Goal: Information Seeking & Learning: Compare options

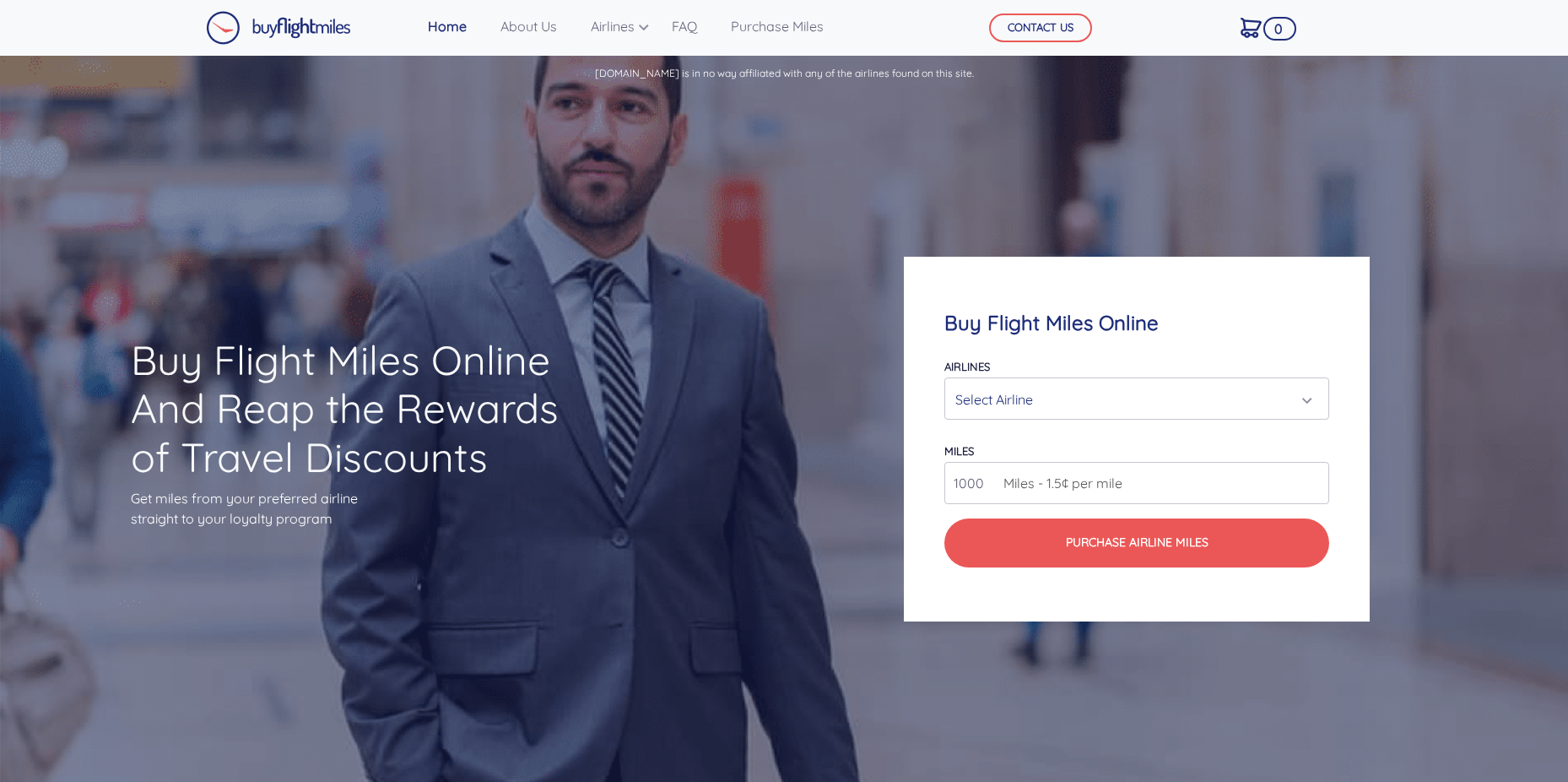
drag, startPoint x: 1325, startPoint y: 374, endPoint x: 1314, endPoint y: 392, distance: 21.1
click at [1324, 378] on div "Airlines Air Canada Aeroplan Air France/KLM Flying Blue Avianca LifeMiles Briti…" at bounding box center [1136, 387] width 384 height 64
click at [1302, 404] on div "Select Airline" at bounding box center [1131, 399] width 352 height 32
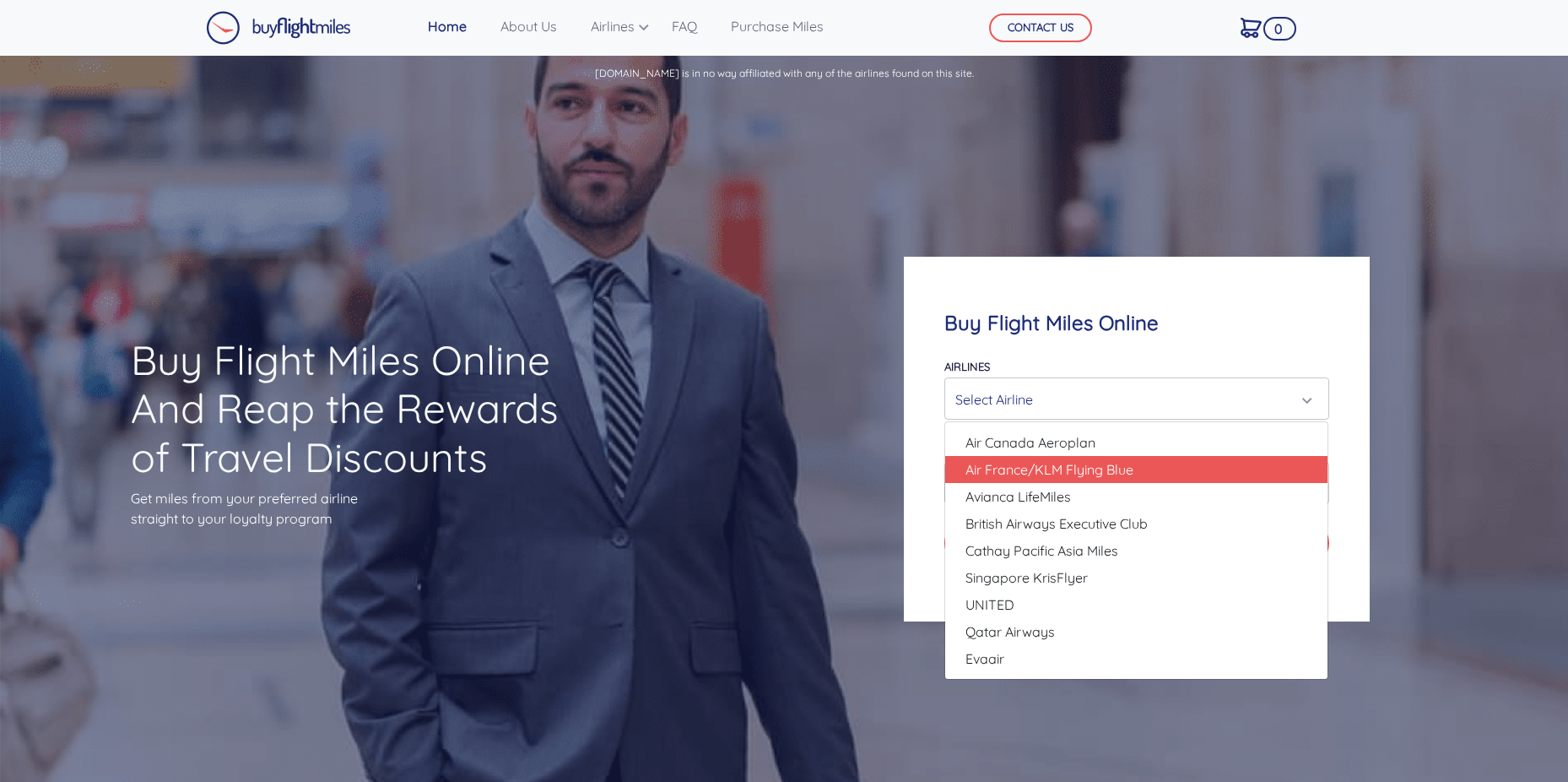
click at [1084, 479] on link "Air France/KLM Flying Blue" at bounding box center [1136, 469] width 382 height 27
select select "Air France/KLM Flying Blue"
type input "49000"
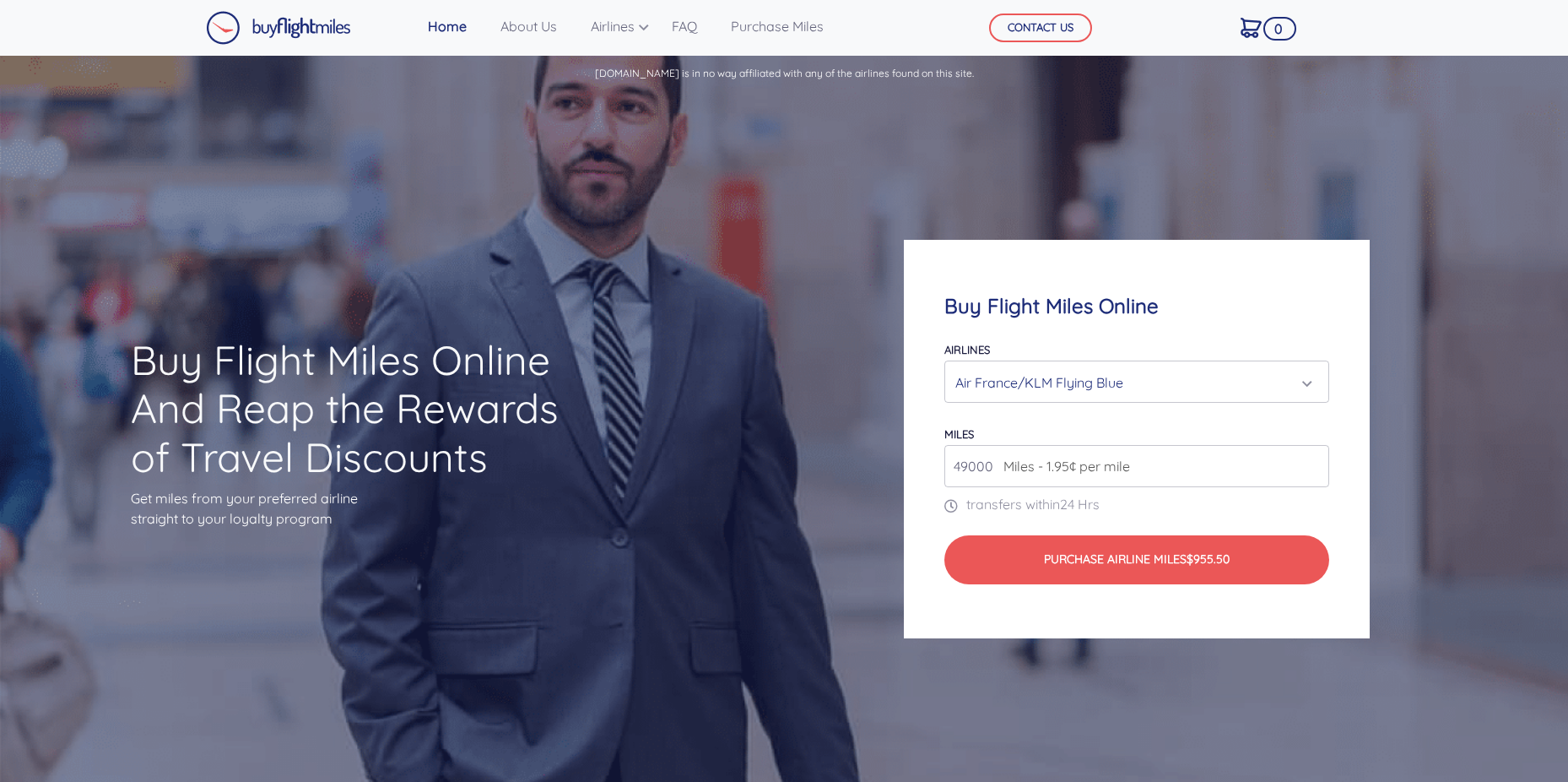
drag, startPoint x: 1068, startPoint y: 554, endPoint x: 1095, endPoint y: 682, distance: 130.8
click at [1095, 682] on div "Buy Flight Miles Online Airlines Air Canada Aeroplan Air France/KLM Flying Blue…" at bounding box center [1136, 439] width 627 height 559
click at [1164, 379] on div "Air France/KLM Flying Blue" at bounding box center [1131, 382] width 352 height 32
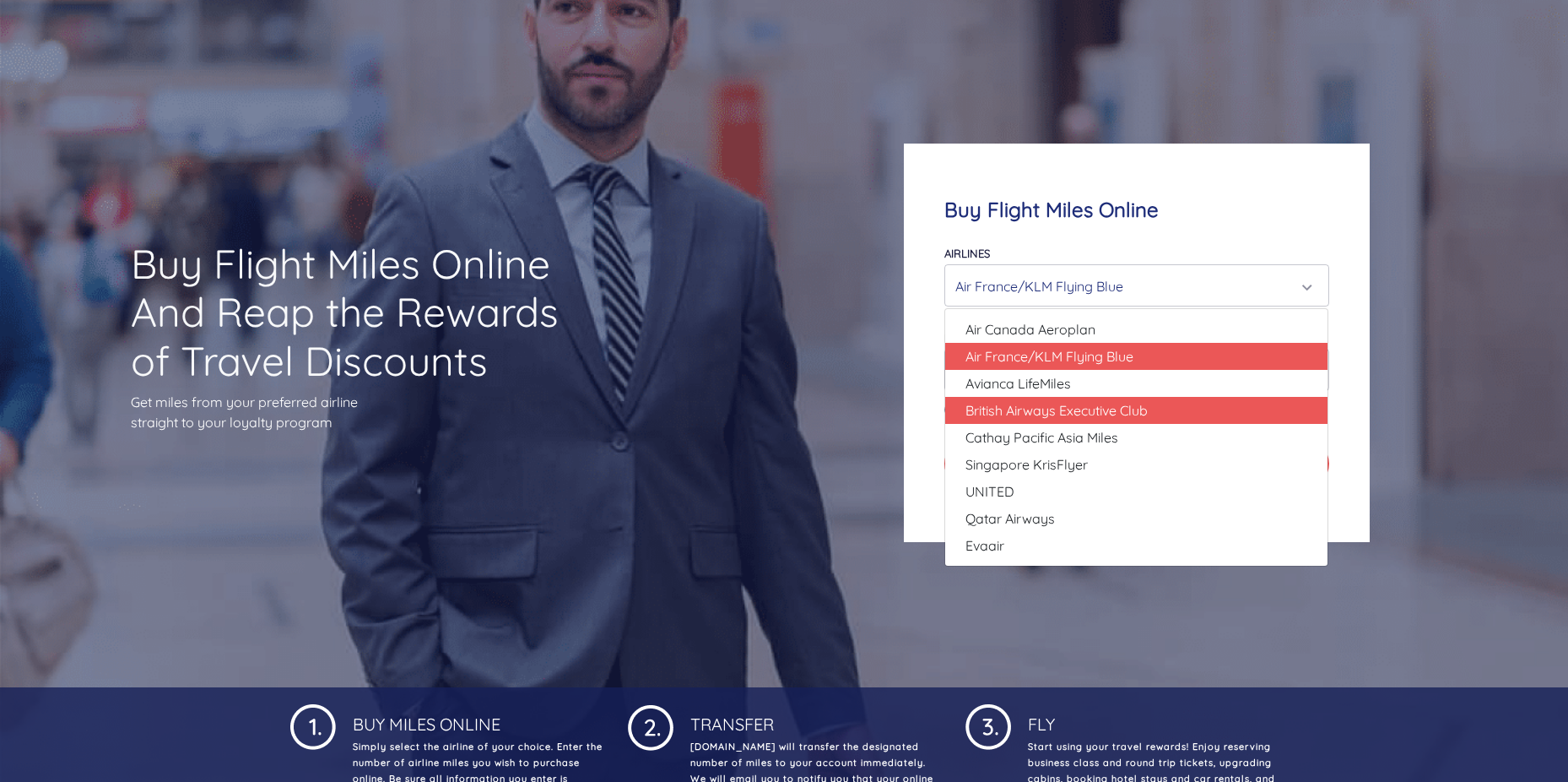
scroll to position [84, 0]
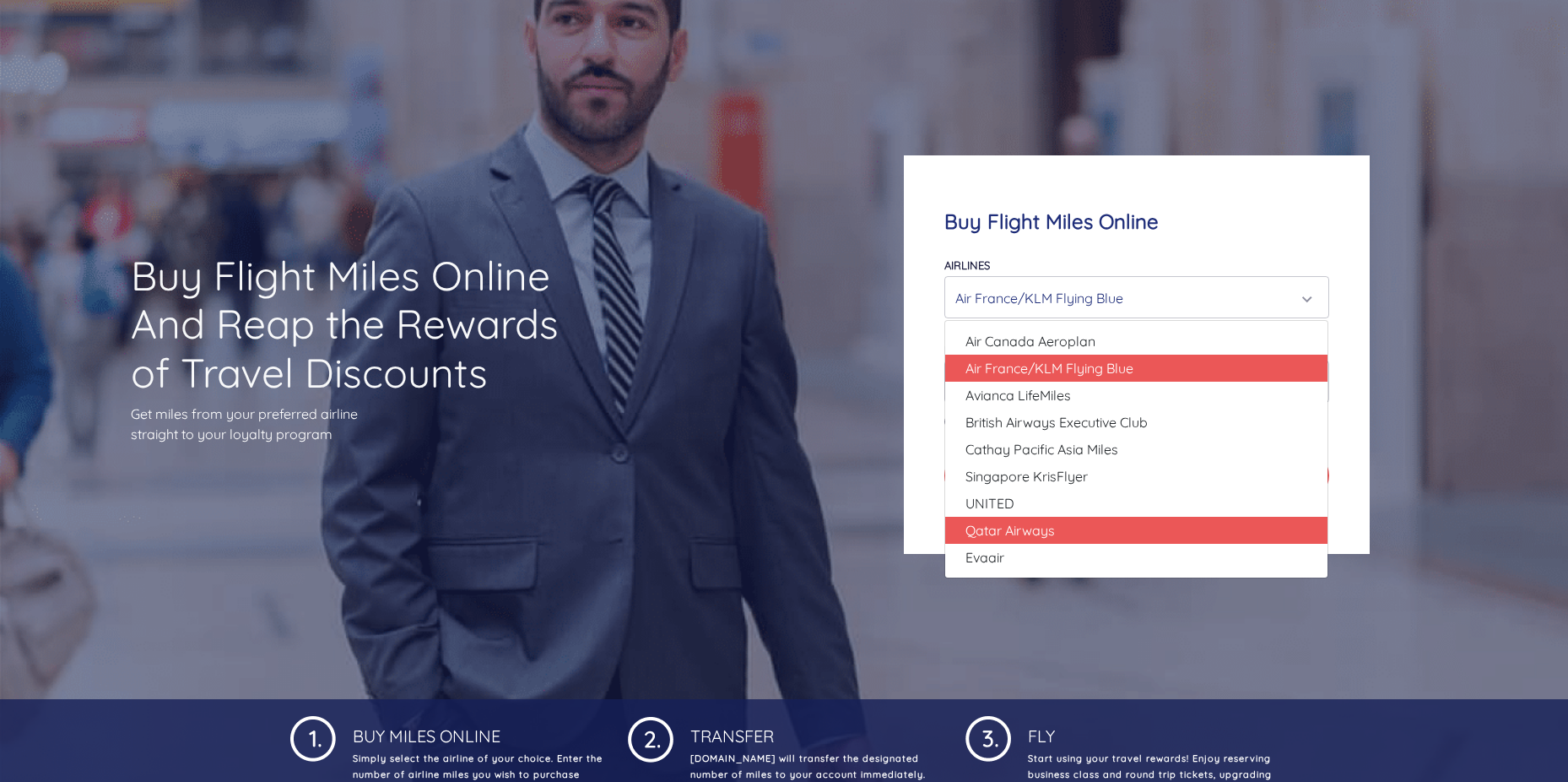
click at [1108, 525] on link "Qatar Airways" at bounding box center [1136, 530] width 382 height 27
select select "Qatar Airways"
type input "10000"
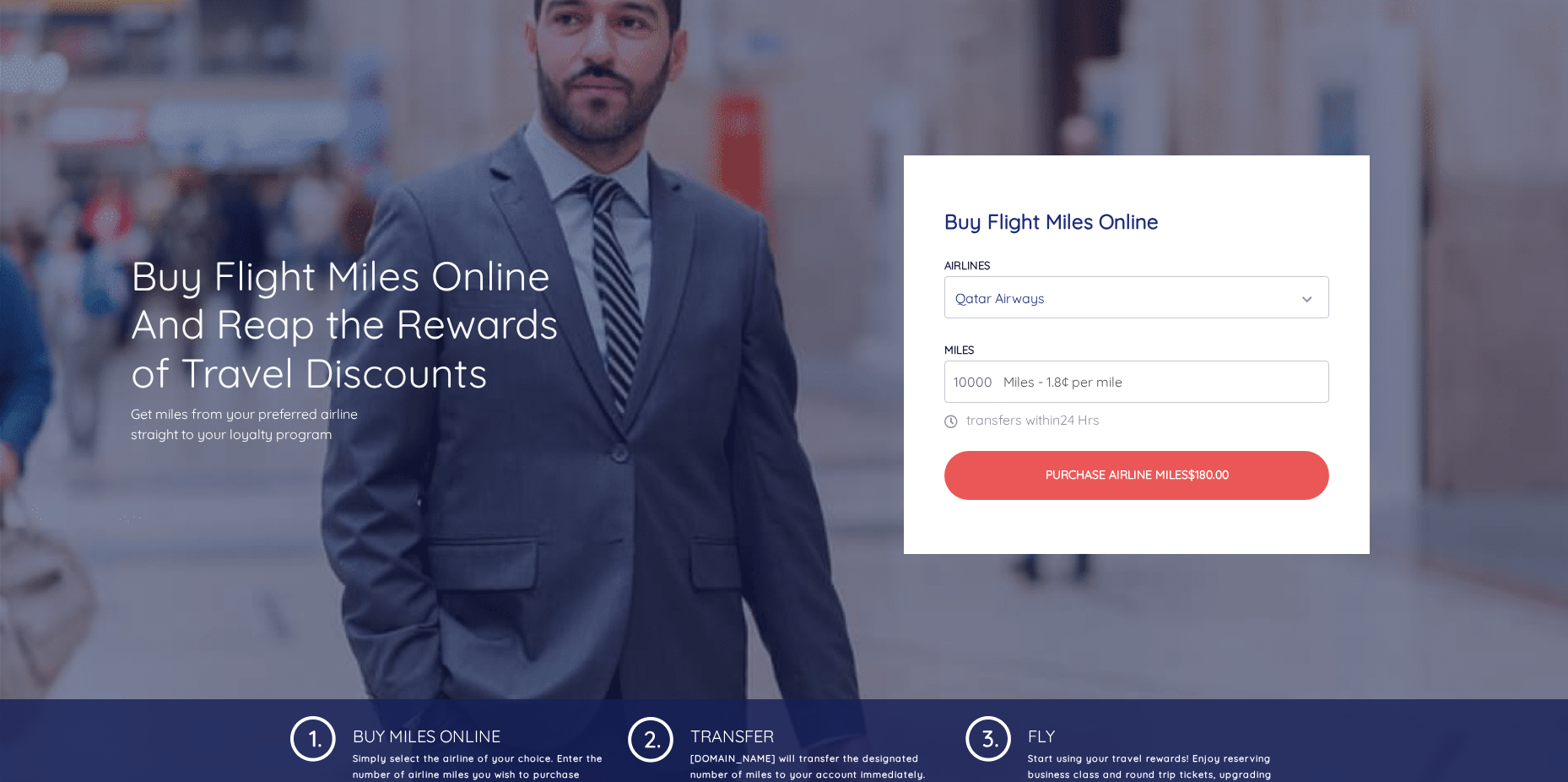
click at [1174, 307] on div "Qatar Airways" at bounding box center [1131, 297] width 352 height 32
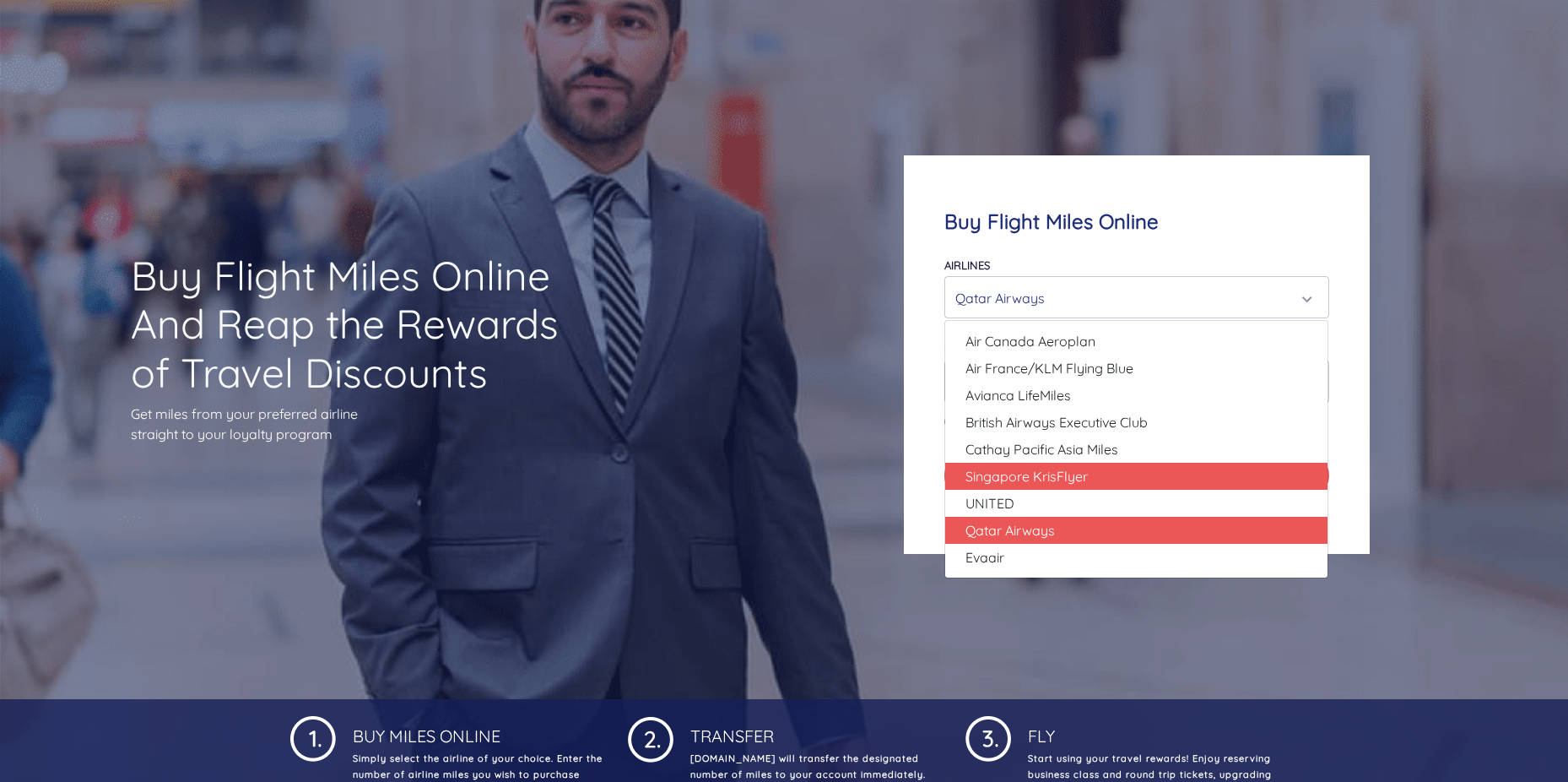
click at [1101, 467] on link "Singapore KrisFlyer" at bounding box center [1136, 475] width 382 height 27
select select "Singapore KrisFlyer"
type input "80000"
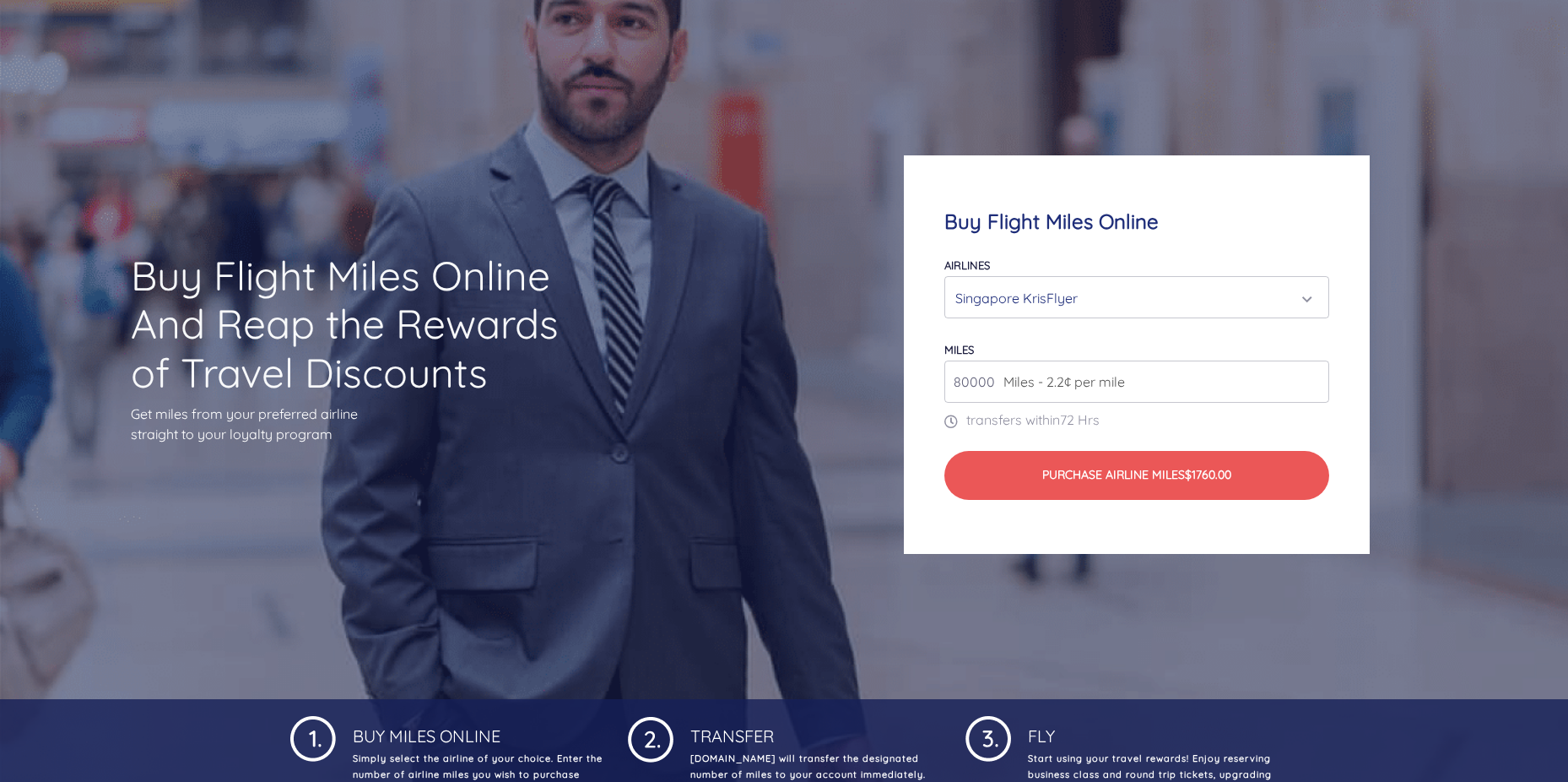
click at [1119, 308] on div "Singapore KrisFlyer" at bounding box center [1131, 297] width 352 height 32
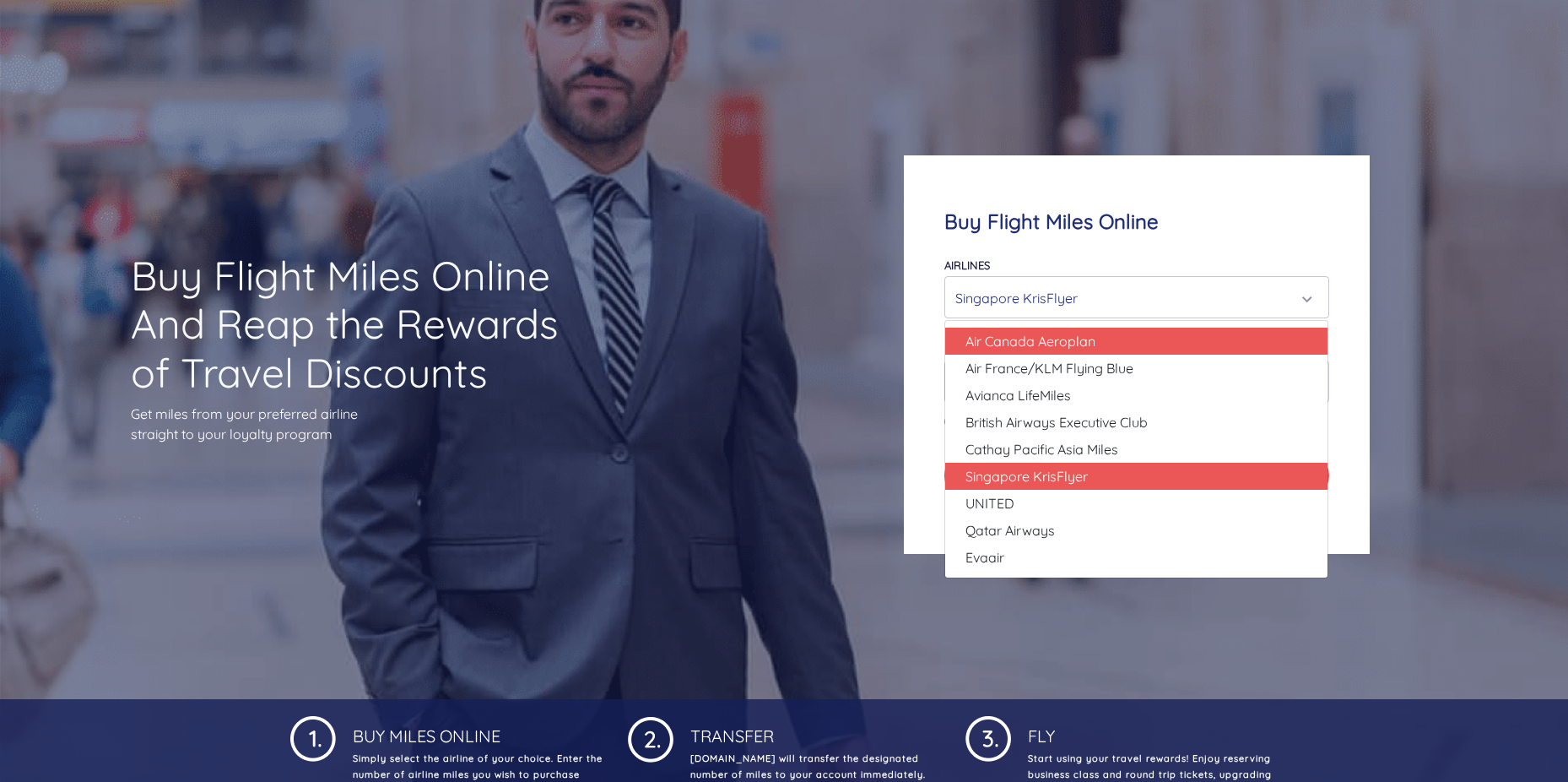
click at [1084, 350] on span "Air Canada Aeroplan" at bounding box center [1030, 341] width 130 height 20
select select "Air Canada Aeroplan"
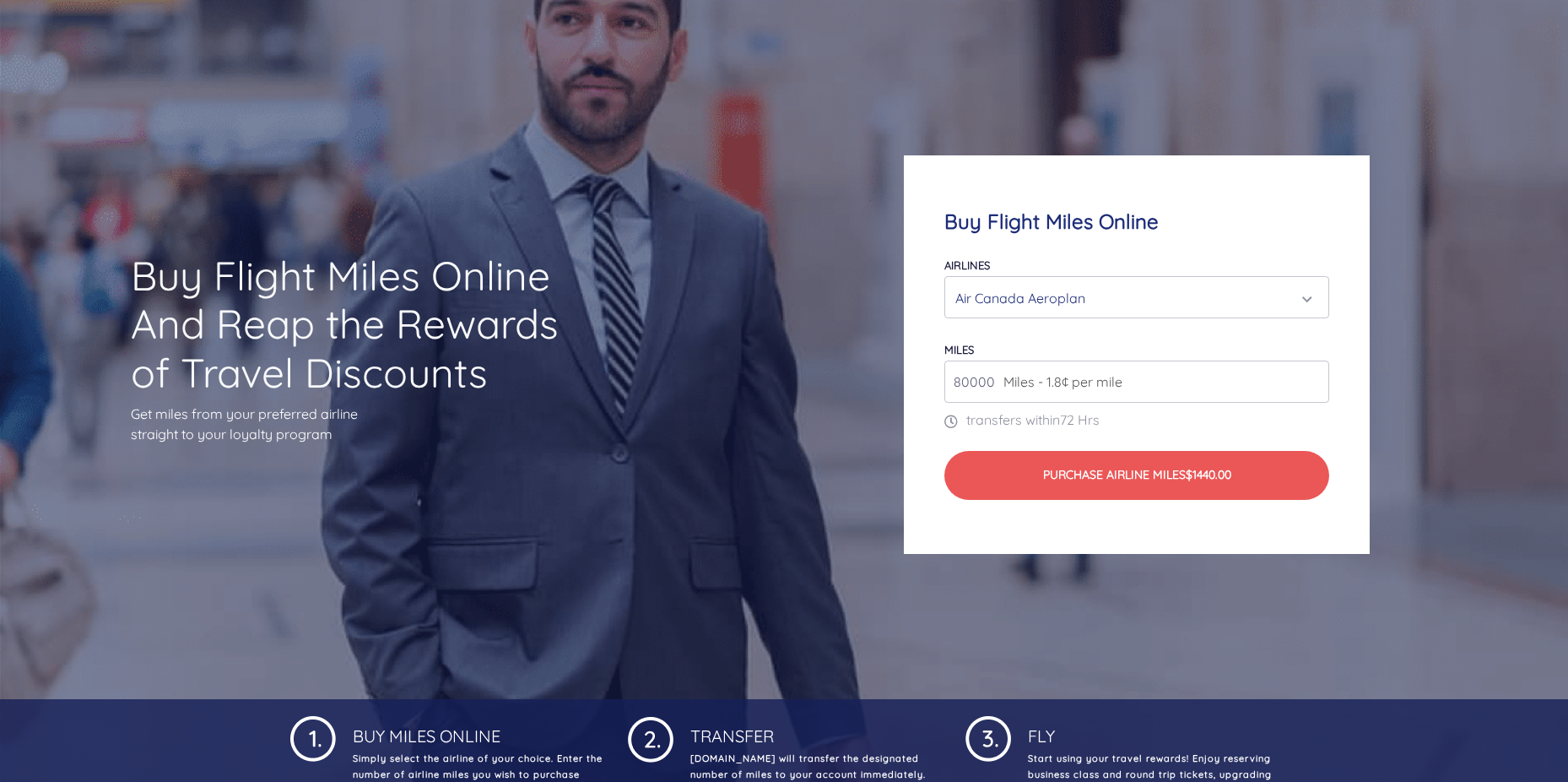
click at [1179, 281] on div "Air Canada Aeroplan" at bounding box center [1136, 297] width 382 height 41
